Goal: Check status

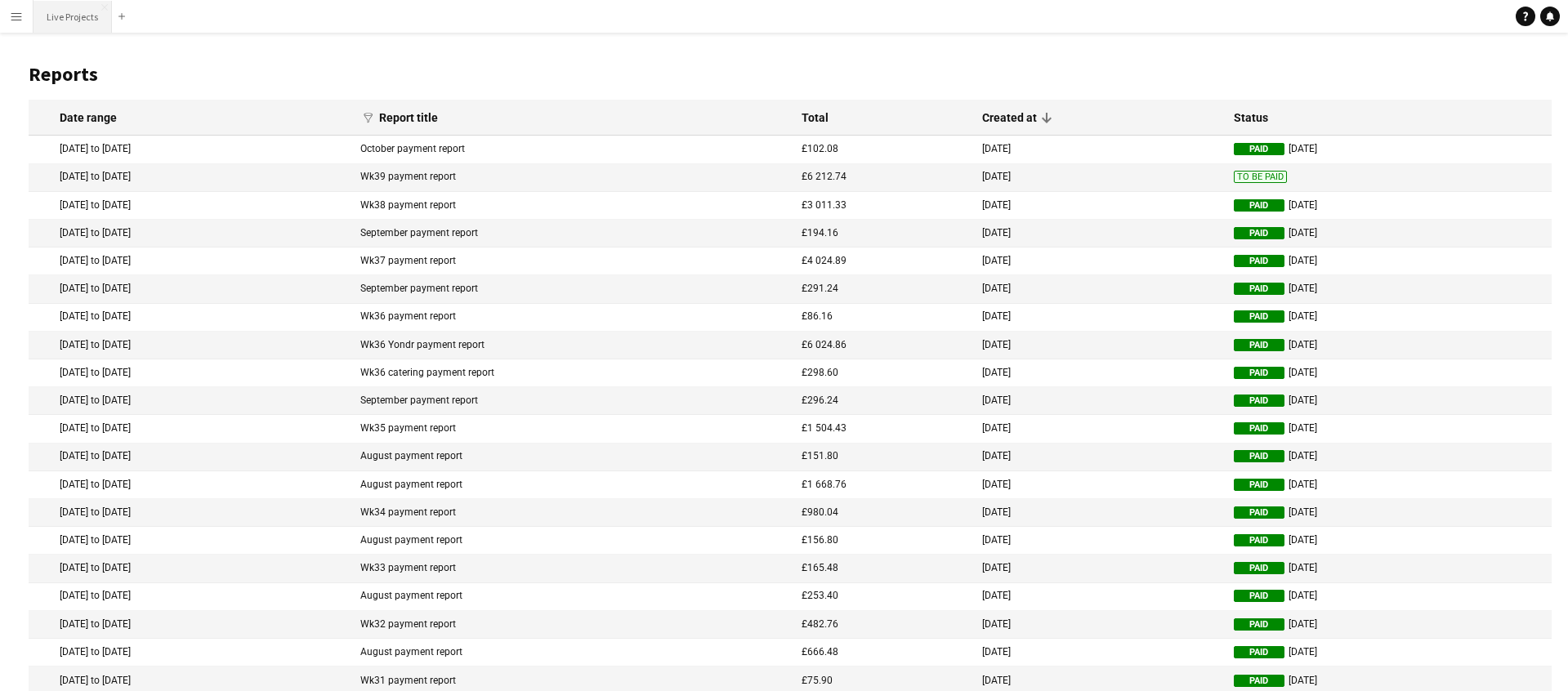
click at [72, 13] on button "Live Projects Close" at bounding box center [72, 17] width 79 height 32
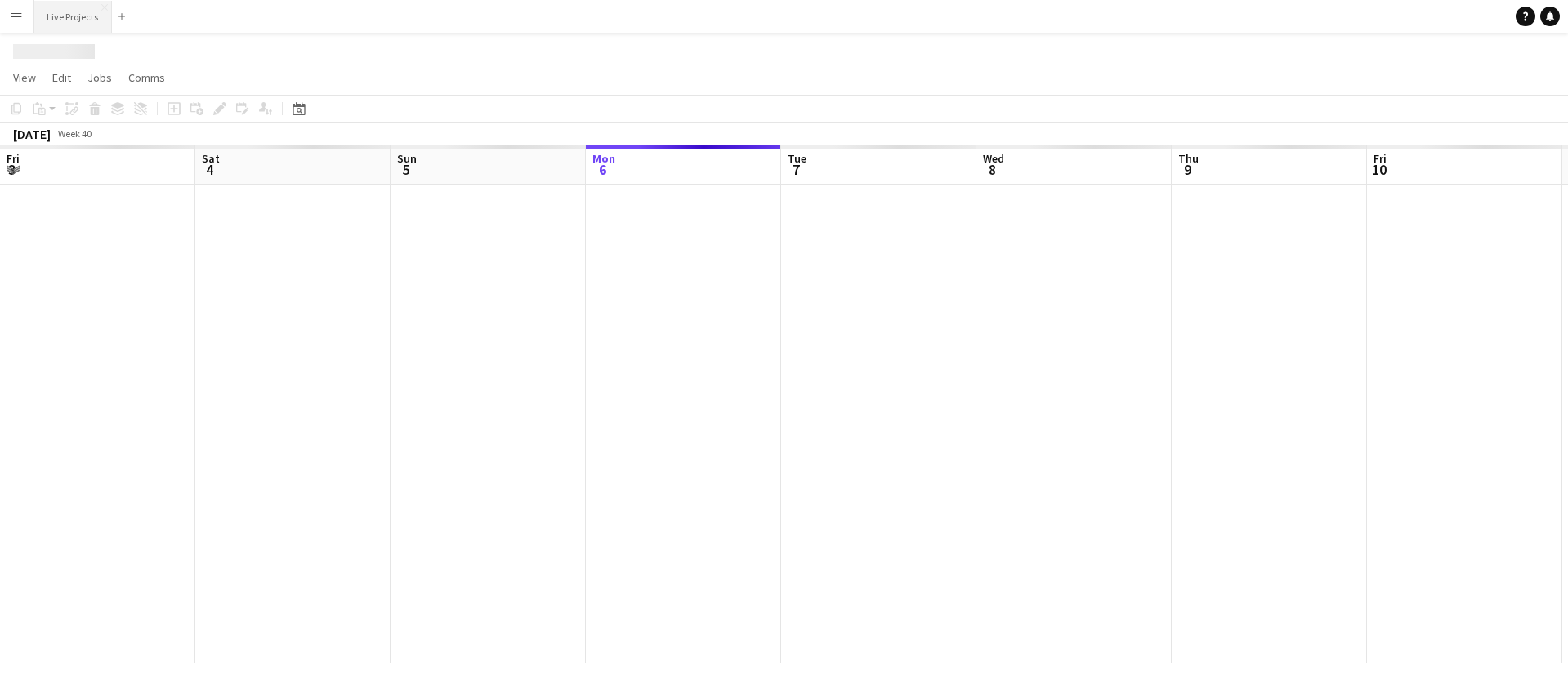
scroll to position [0, 390]
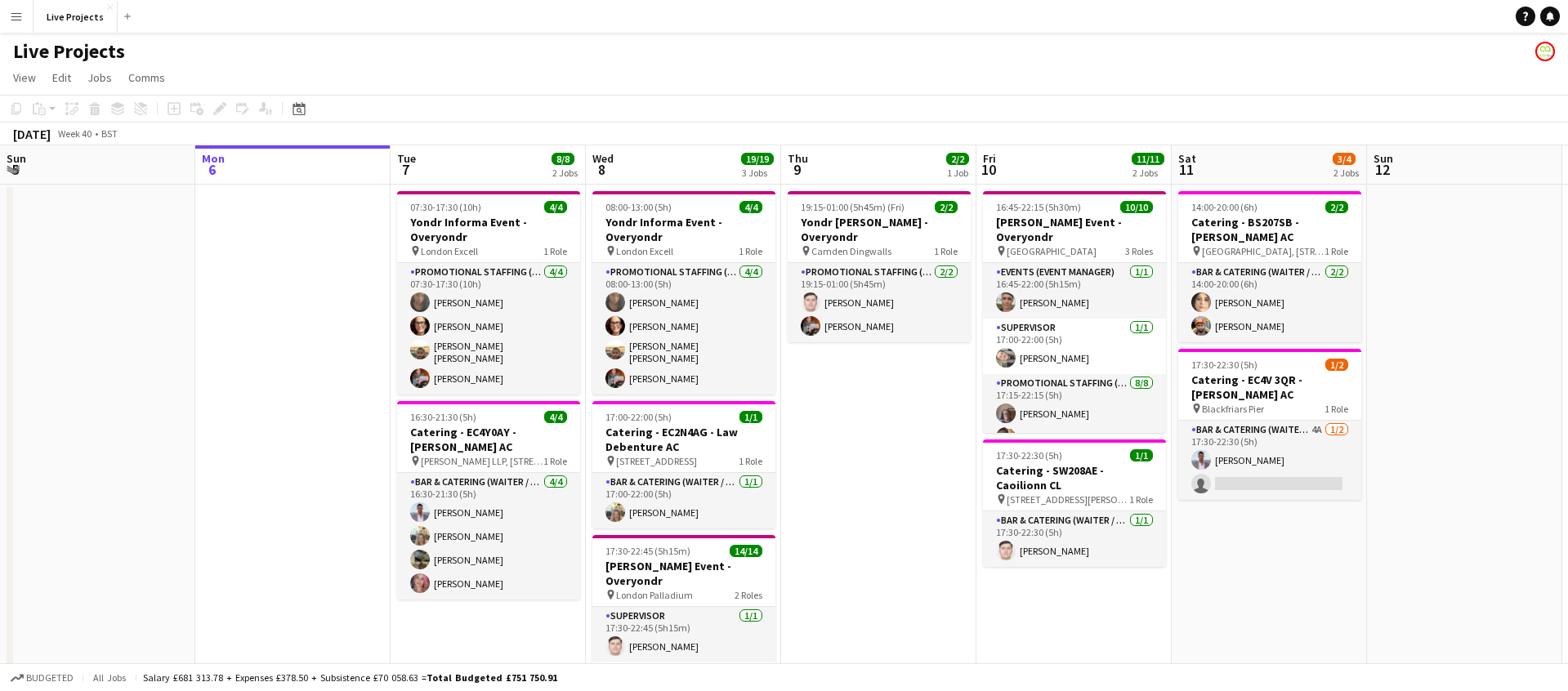
click at [23, 13] on button "Menu" at bounding box center [16, 16] width 33 height 33
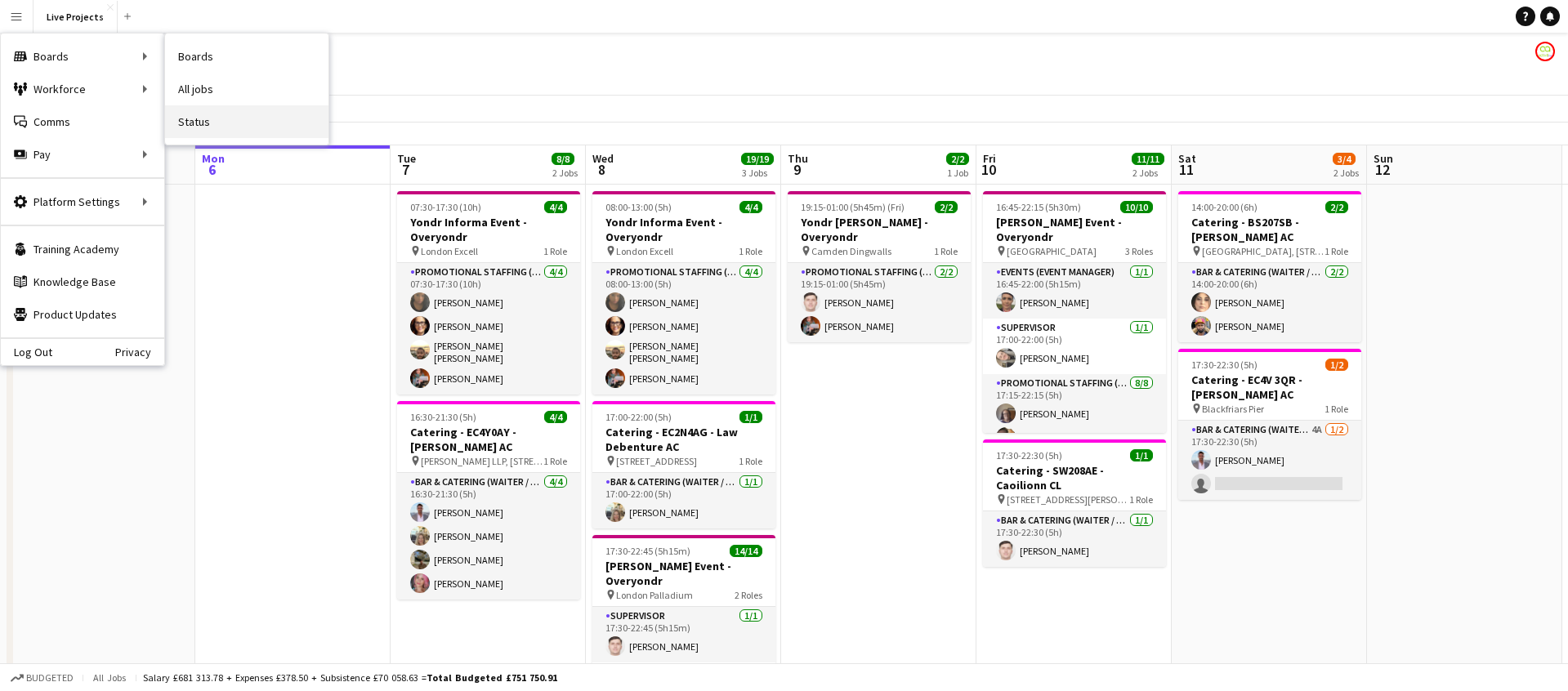
click at [198, 122] on link "Status" at bounding box center [246, 122] width 164 height 33
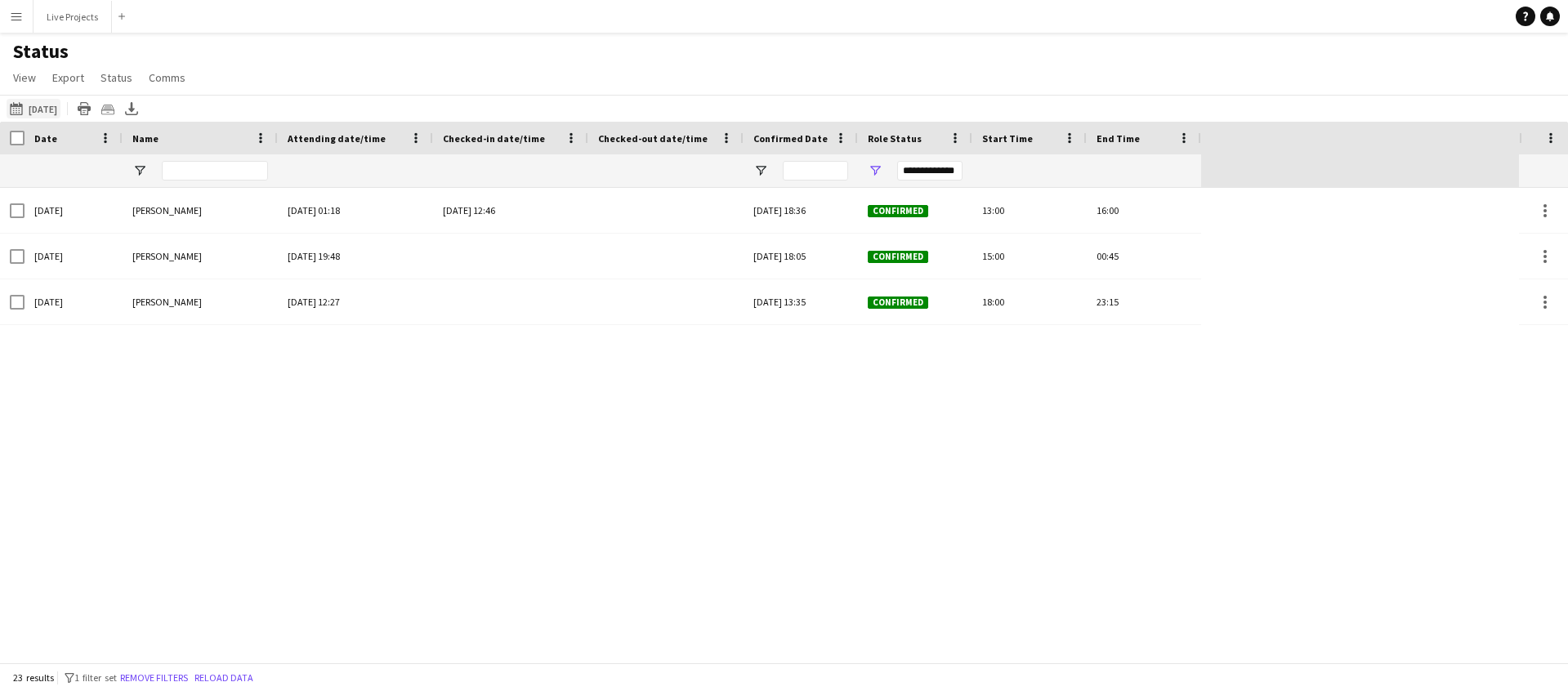
click at [53, 107] on button "[DATE] to [DATE] [DATE]" at bounding box center [33, 108] width 54 height 20
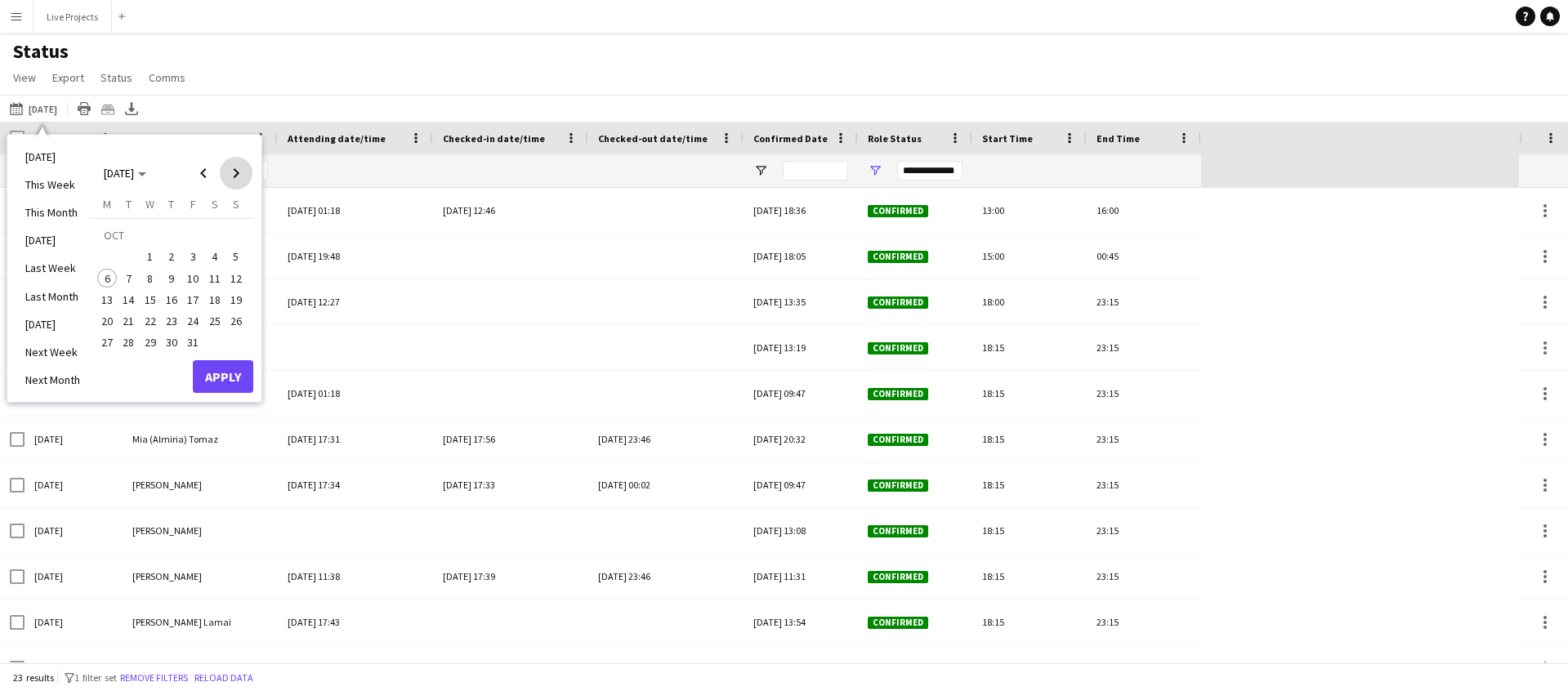
click at [235, 169] on span "Next month" at bounding box center [236, 173] width 33 height 33
click at [204, 169] on span "Previous month" at bounding box center [203, 173] width 33 height 33
click at [126, 277] on span "7" at bounding box center [129, 278] width 20 height 20
click at [234, 375] on button "Apply" at bounding box center [223, 377] width 61 height 33
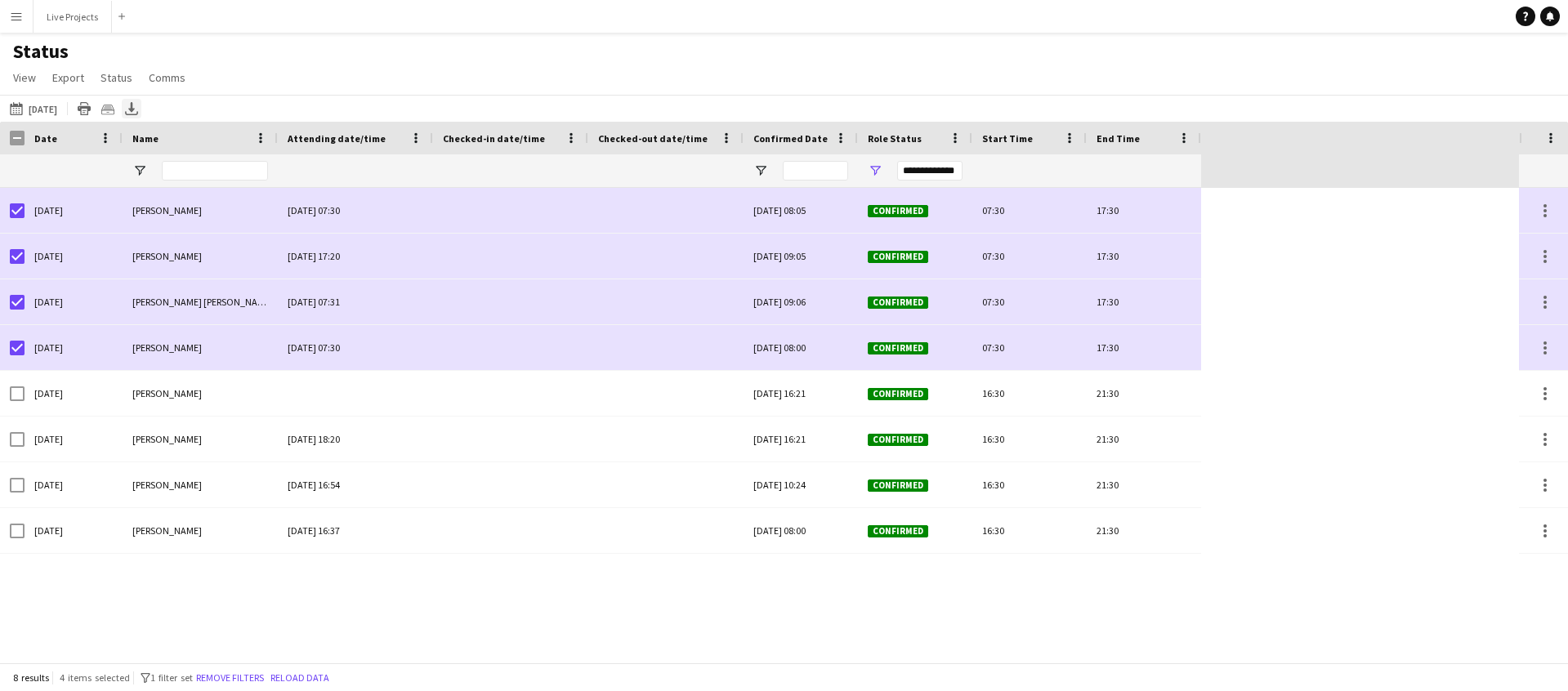
click at [135, 108] on icon at bounding box center [131, 107] width 6 height 10
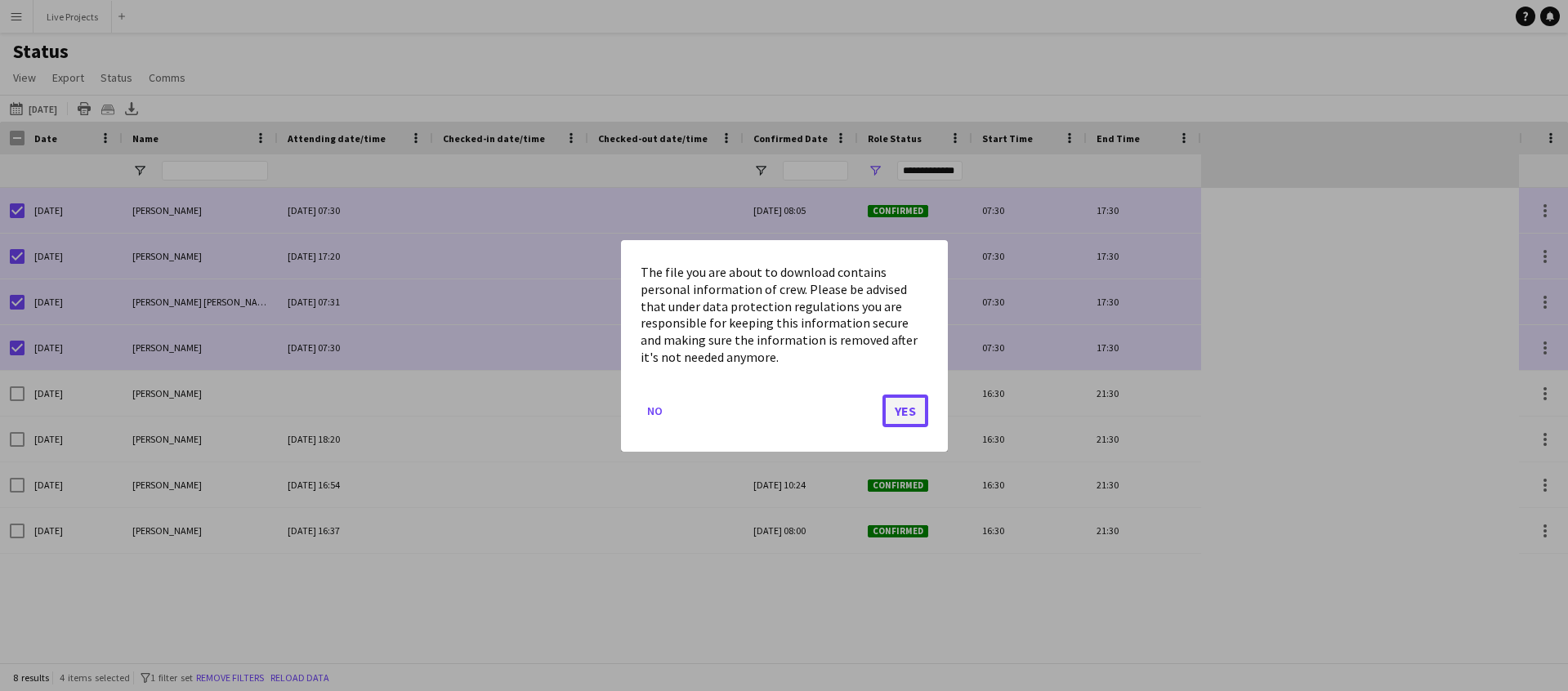
click at [907, 419] on button "Yes" at bounding box center [905, 410] width 46 height 33
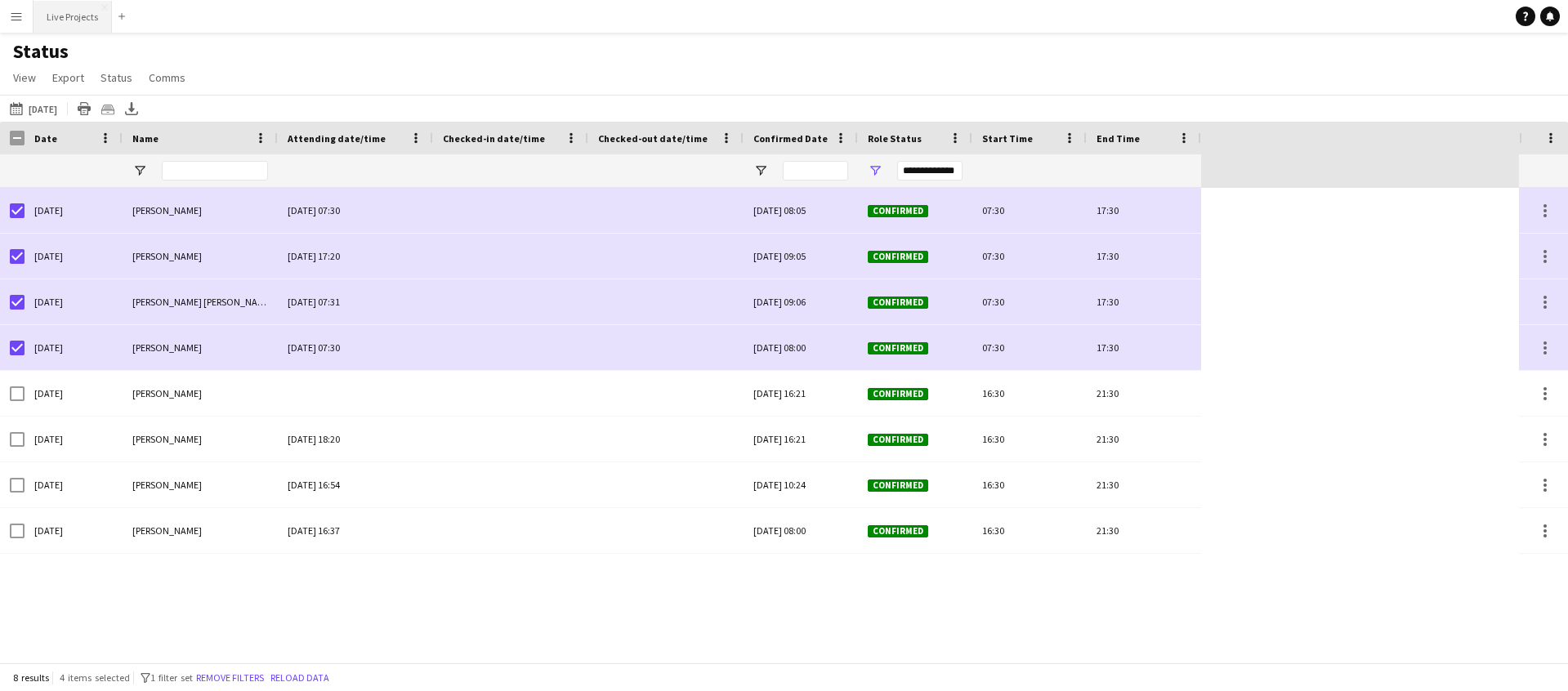
click at [94, 15] on button "Live Projects Close" at bounding box center [72, 17] width 79 height 32
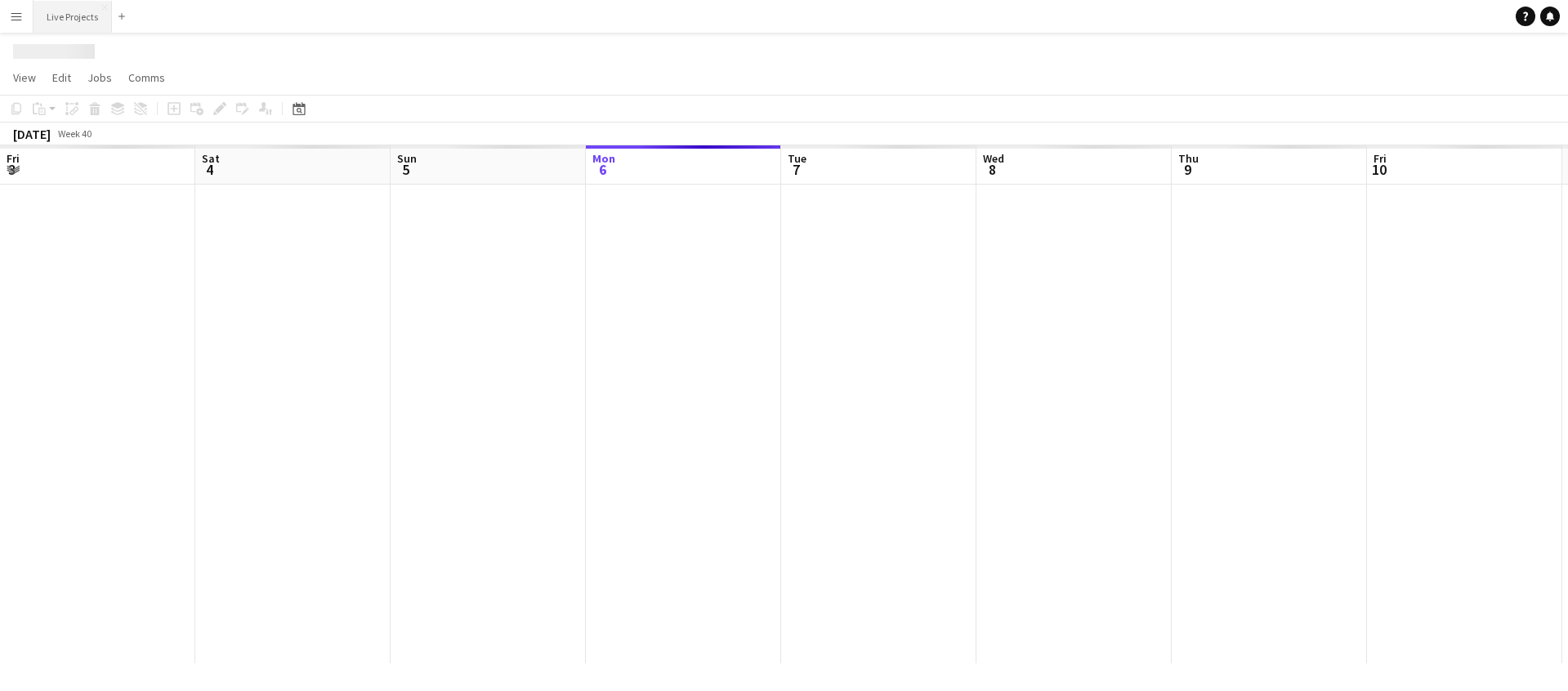
scroll to position [0, 390]
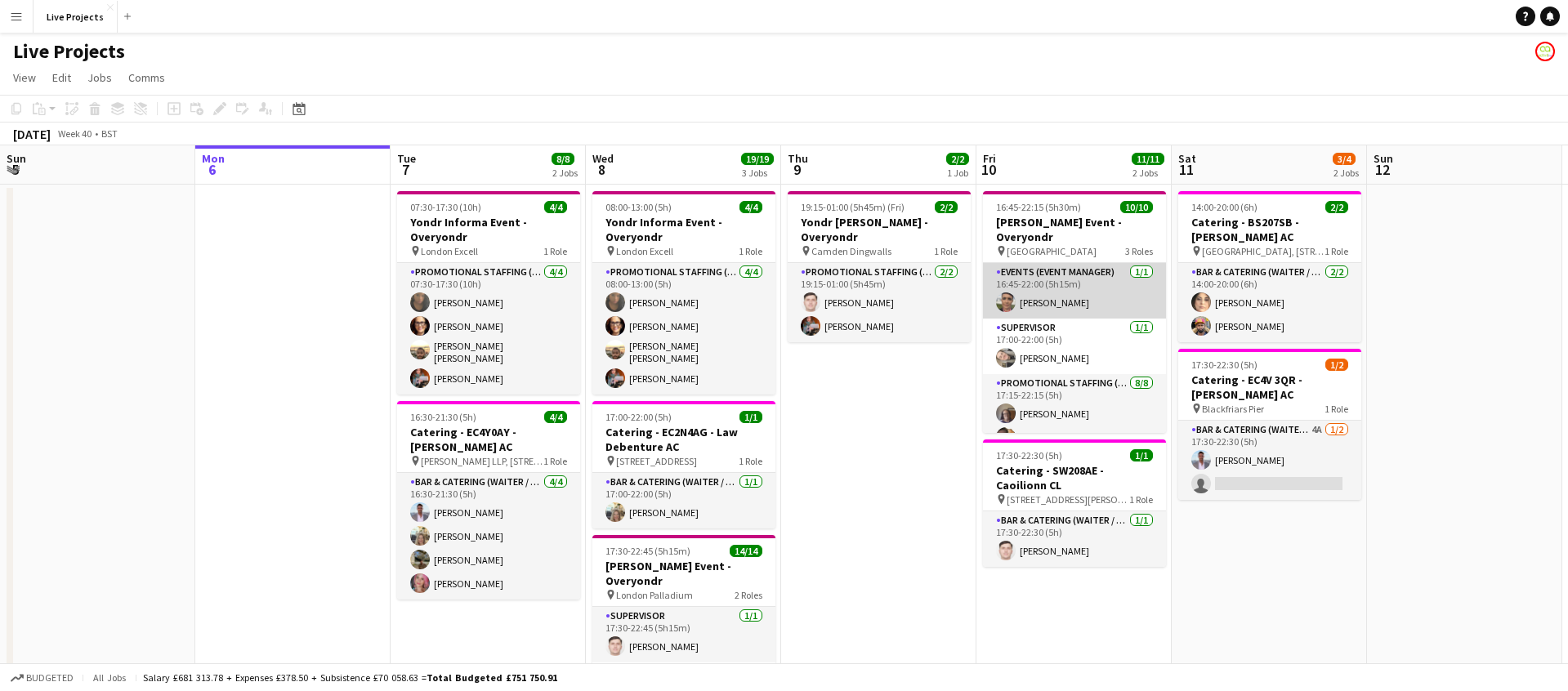
click at [1080, 305] on app-card-role "Events (Event Manager) [DATE] 16:45-22:00 (5h15m) [PERSON_NAME]" at bounding box center [1074, 291] width 183 height 55
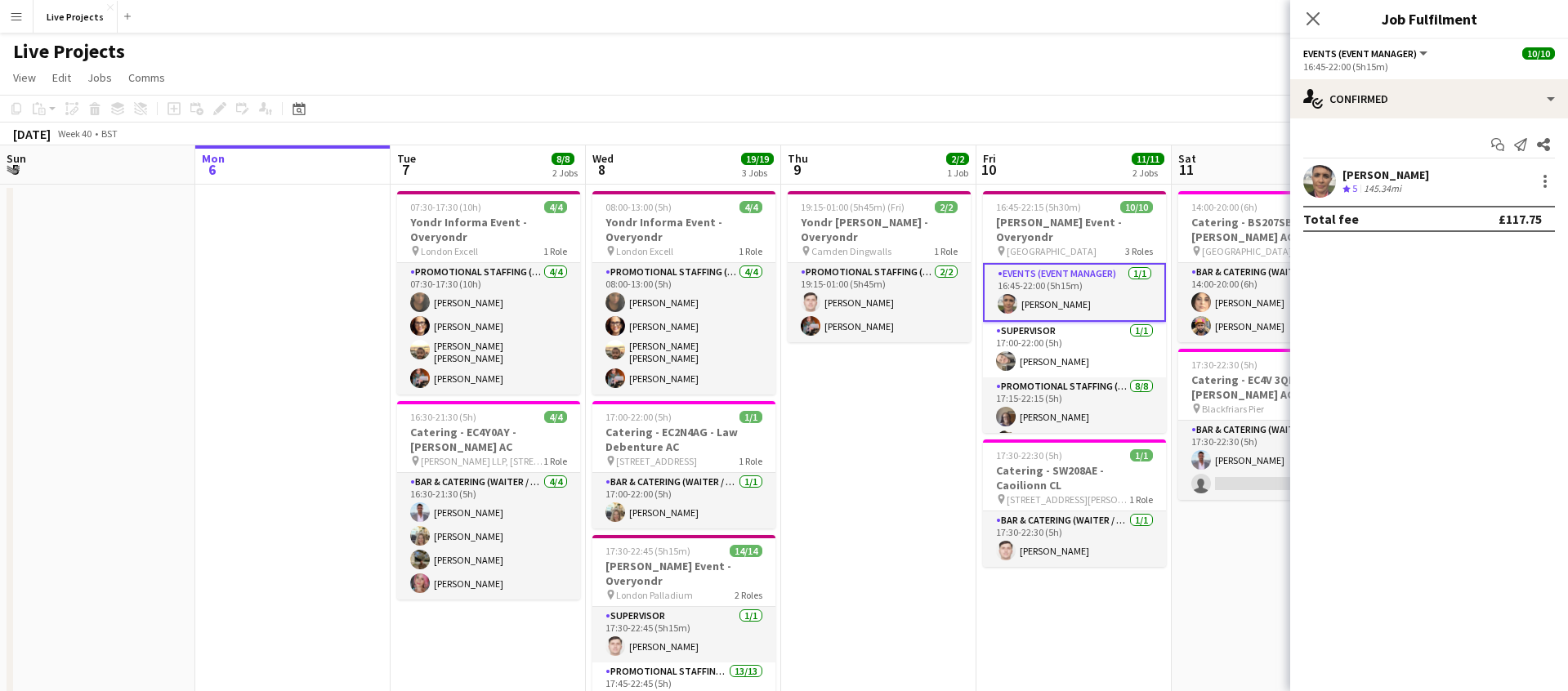
click at [1381, 174] on div "[PERSON_NAME]" at bounding box center [1385, 175] width 87 height 14
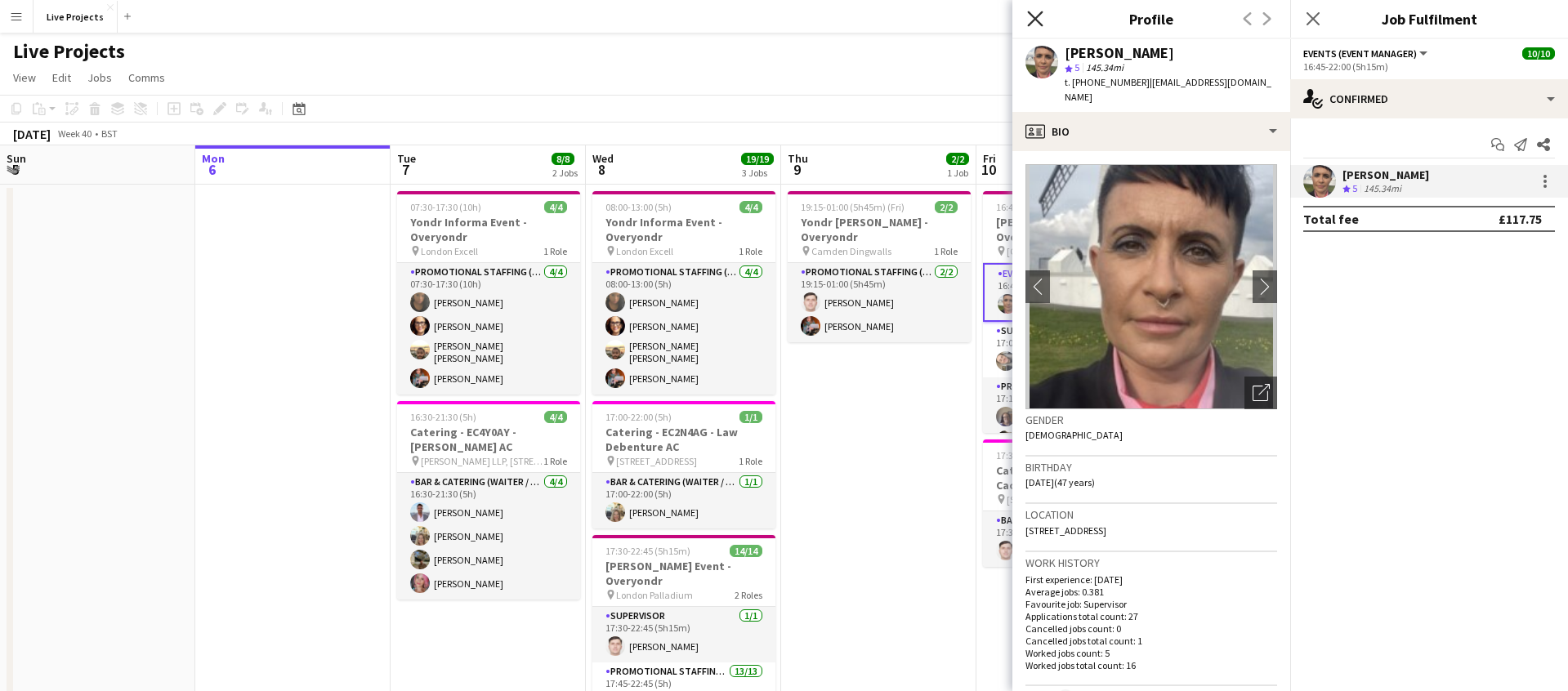
click at [1036, 19] on icon "Close pop-in" at bounding box center [1034, 18] width 15 height 15
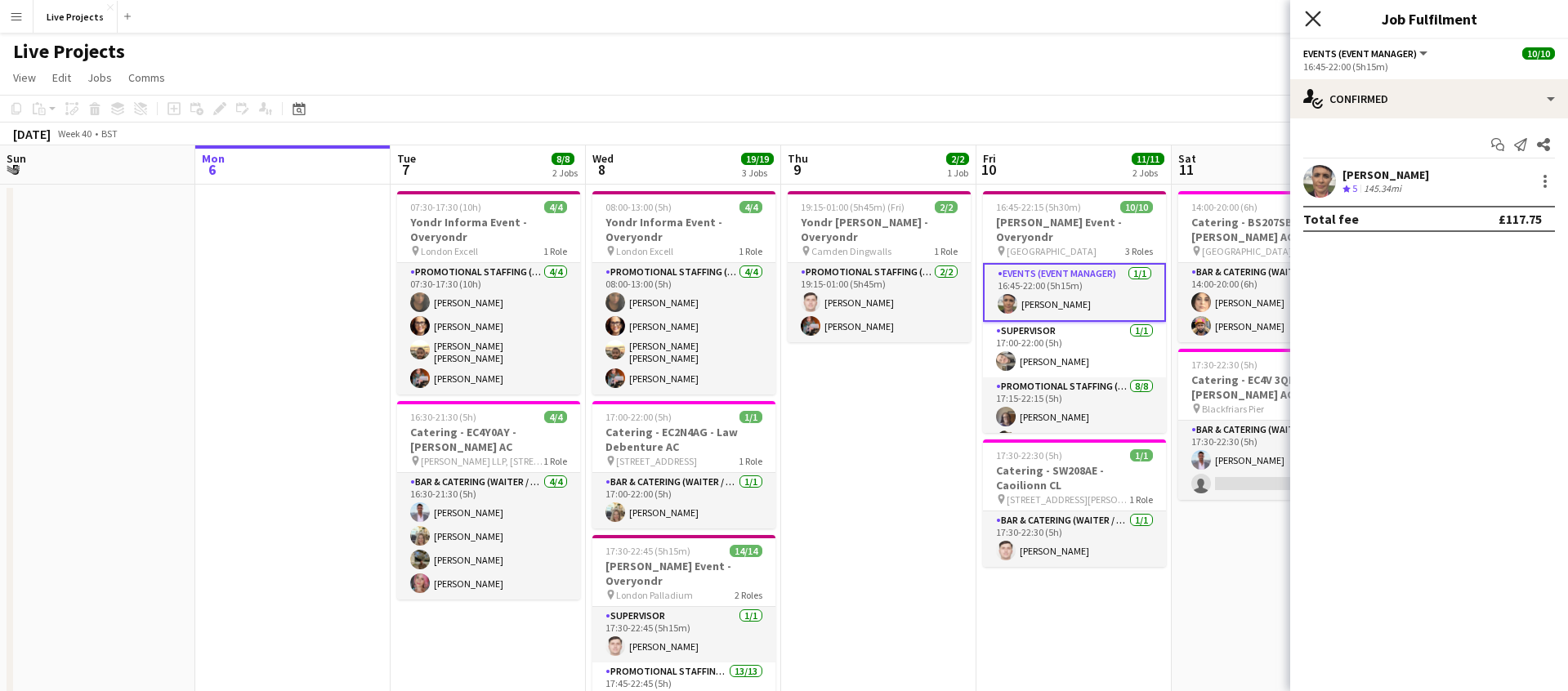
click at [1314, 20] on icon at bounding box center [1312, 18] width 15 height 15
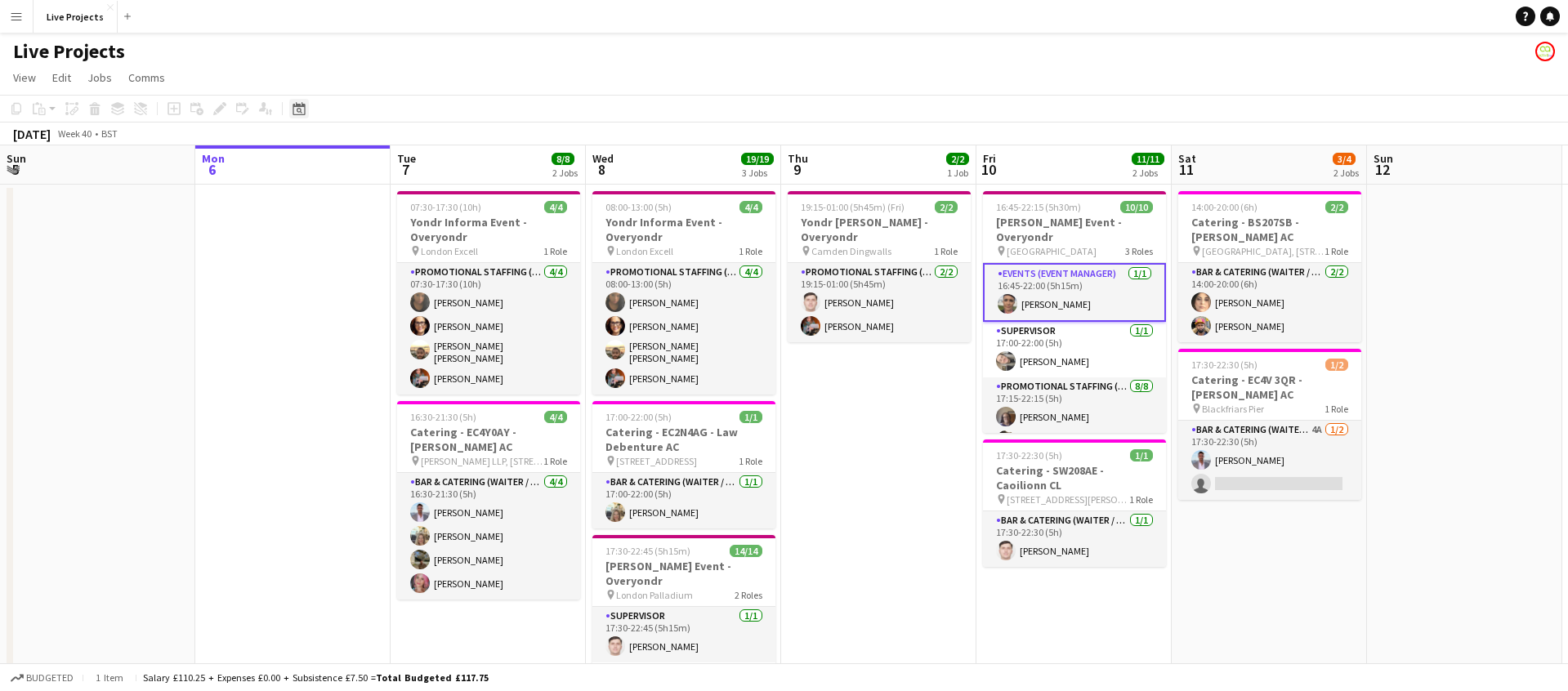
click at [295, 102] on icon "Date picker" at bounding box center [299, 108] width 13 height 13
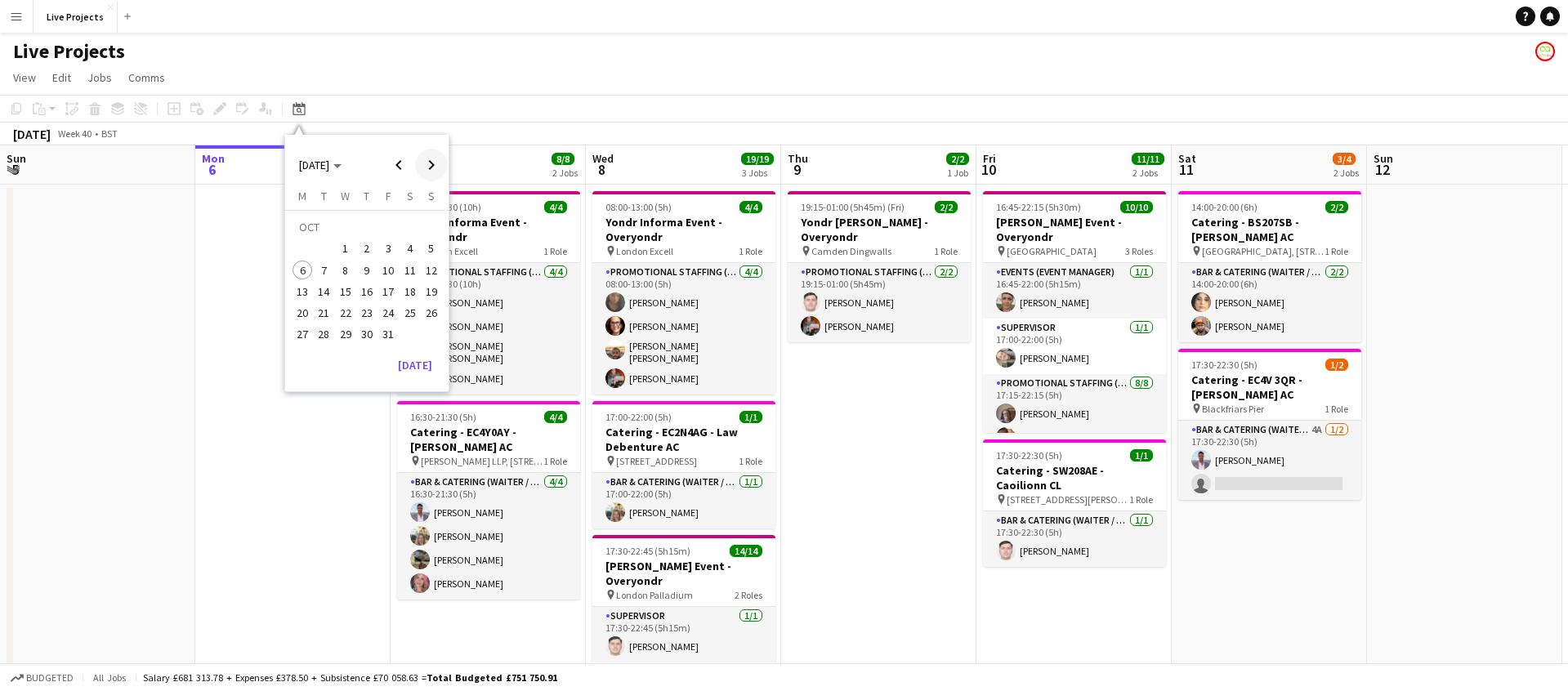
click at [426, 157] on span "Next month" at bounding box center [431, 165] width 33 height 33
click at [364, 270] on span "13" at bounding box center [367, 275] width 20 height 20
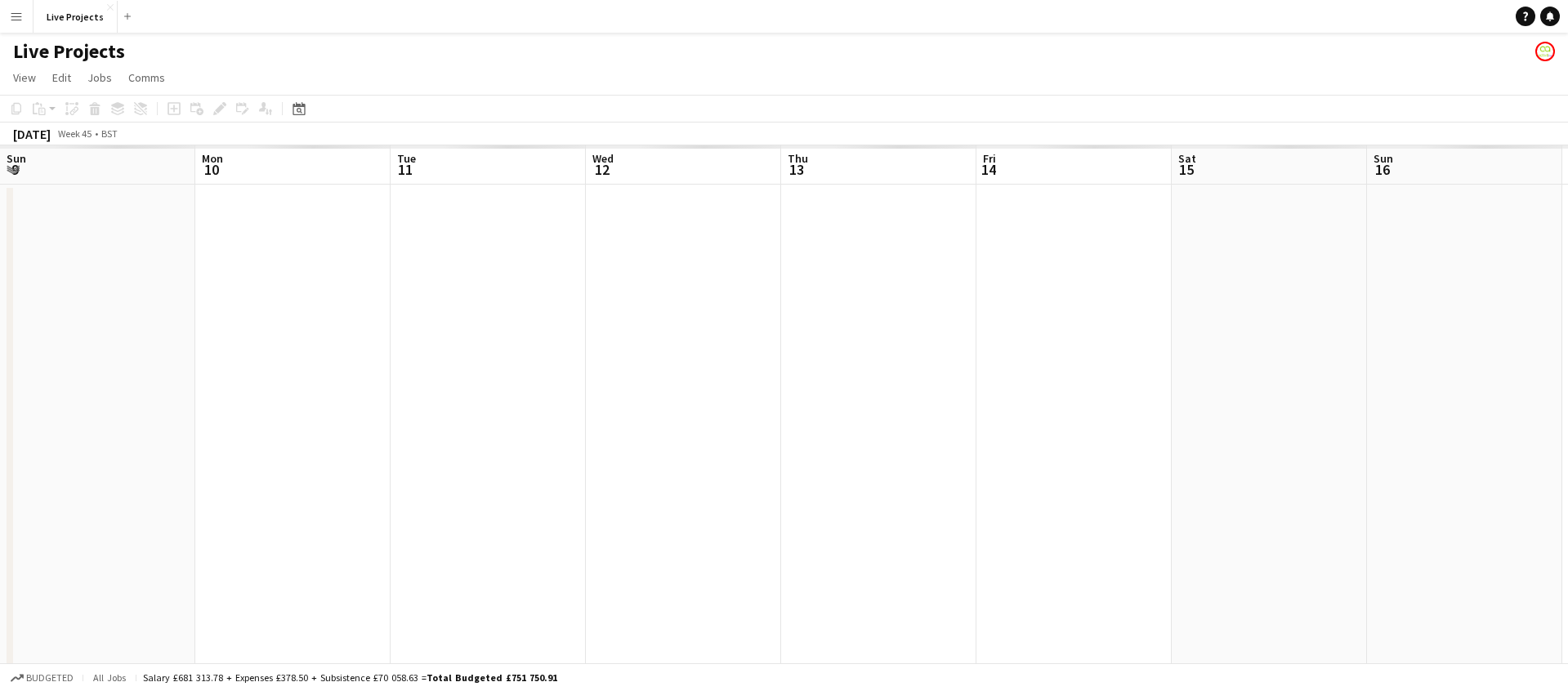
scroll to position [0, 562]
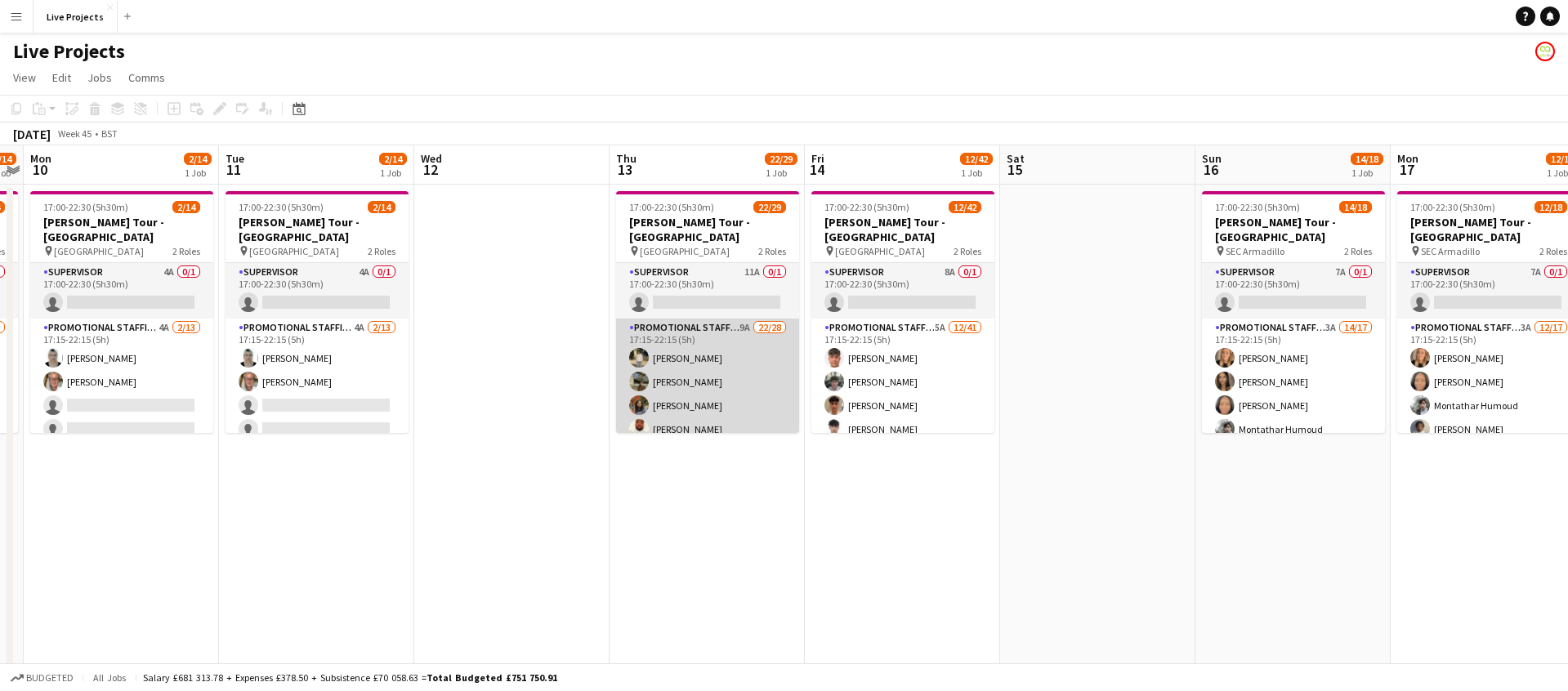
click at [745, 385] on app-card-role "Promotional Staffing (Exhibition Host) 9A 22/28 17:15-22:15 (5h) [PERSON_NAME] …" at bounding box center [707, 673] width 183 height 710
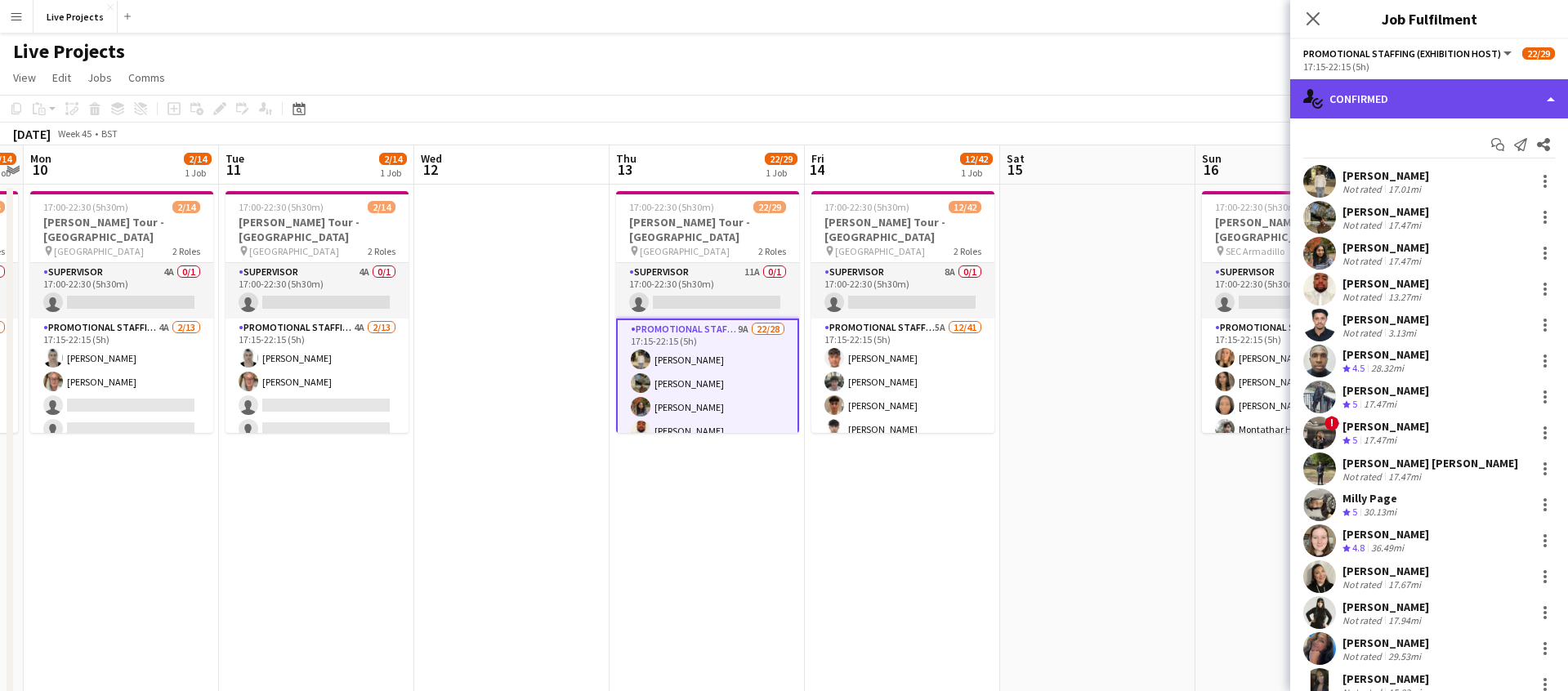
click at [1513, 100] on div "single-neutral-actions-check-2 Confirmed" at bounding box center [1428, 99] width 277 height 39
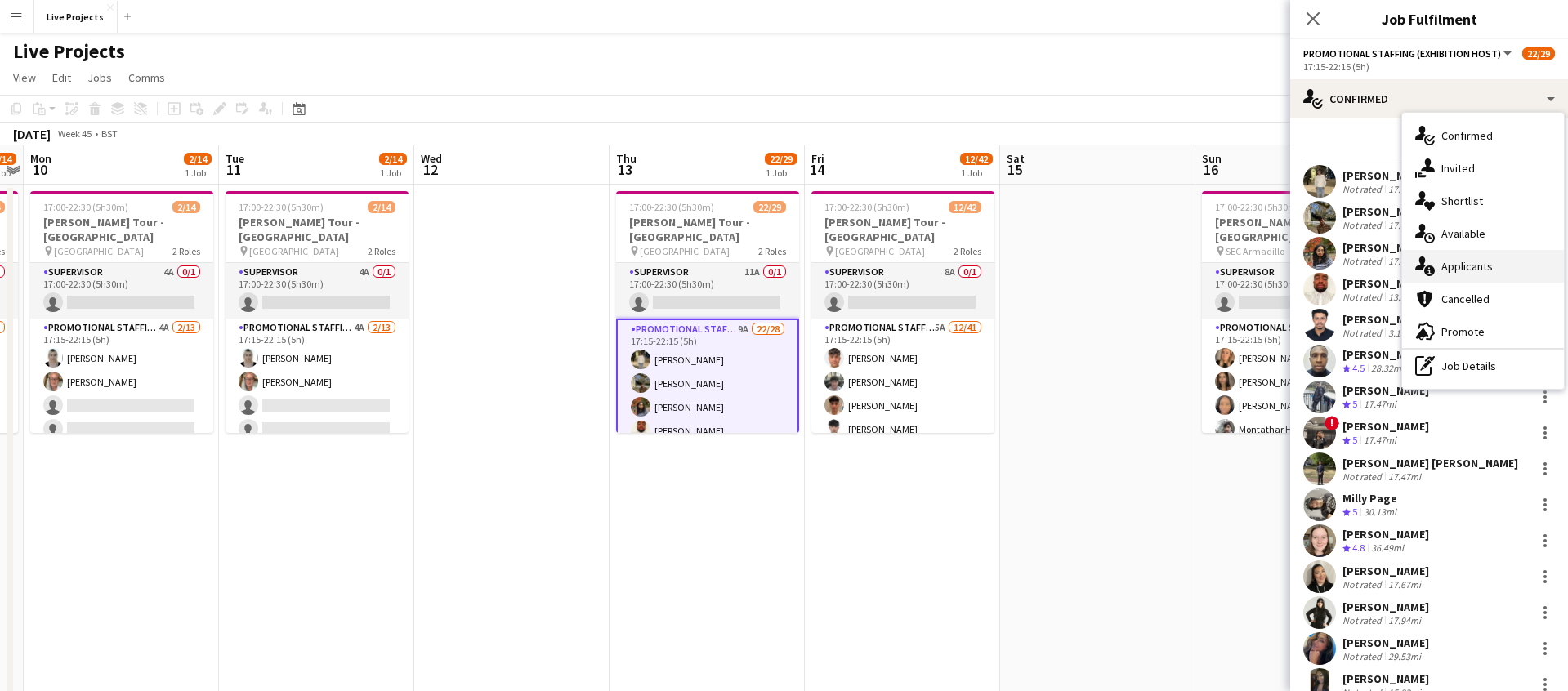
click at [1479, 264] on span "Applicants" at bounding box center [1467, 266] width 52 height 14
